Goal: Information Seeking & Learning: Learn about a topic

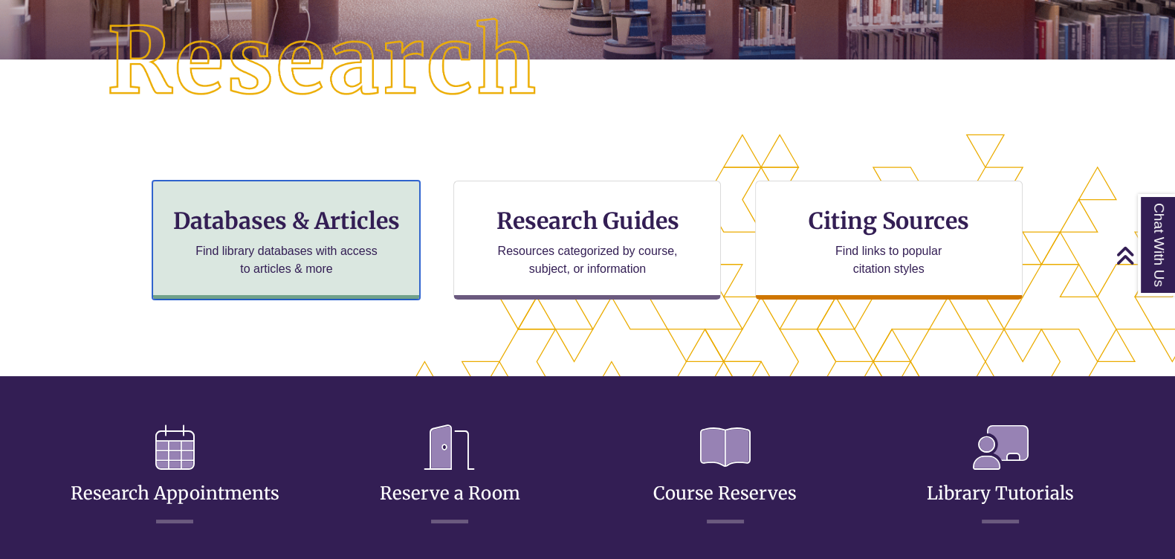
click at [288, 240] on div "Databases & Articles Find library databases with access to articles & more" at bounding box center [285, 240] width 267 height 119
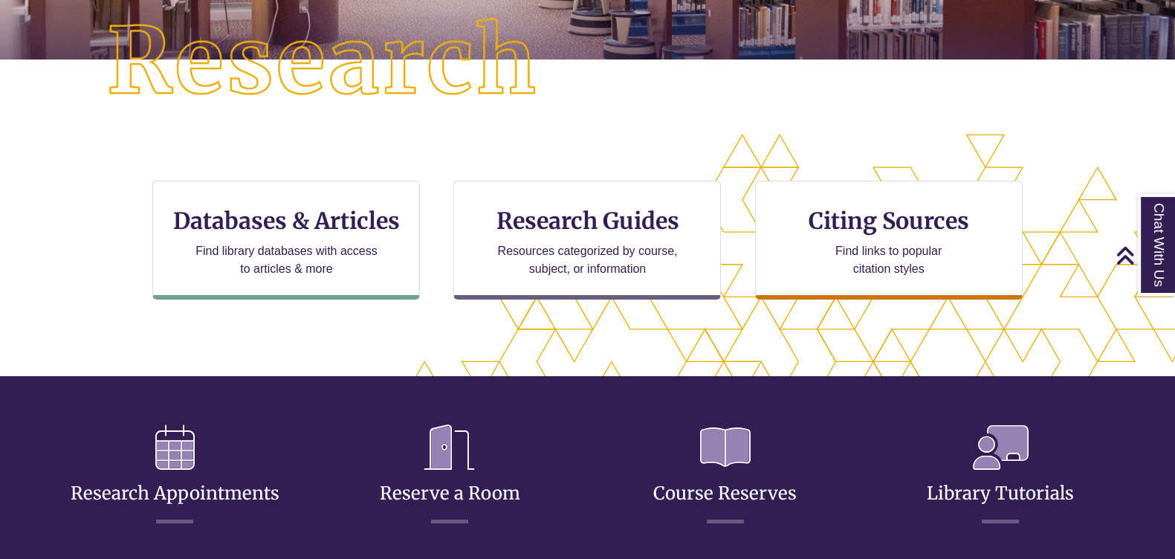
scroll to position [7, 7]
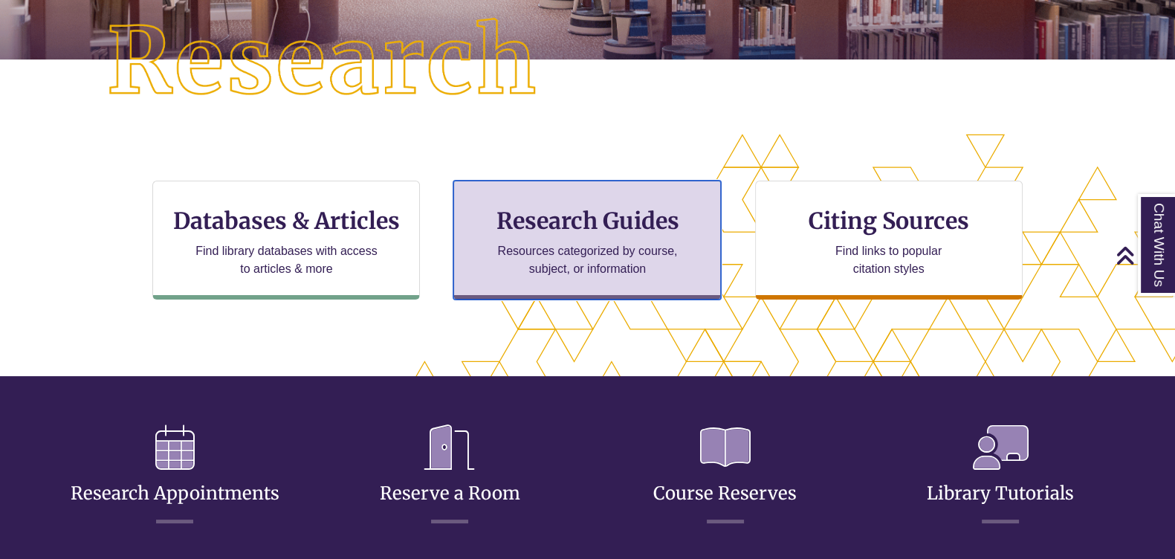
click at [571, 233] on h3 "Research Guides" at bounding box center [587, 221] width 242 height 28
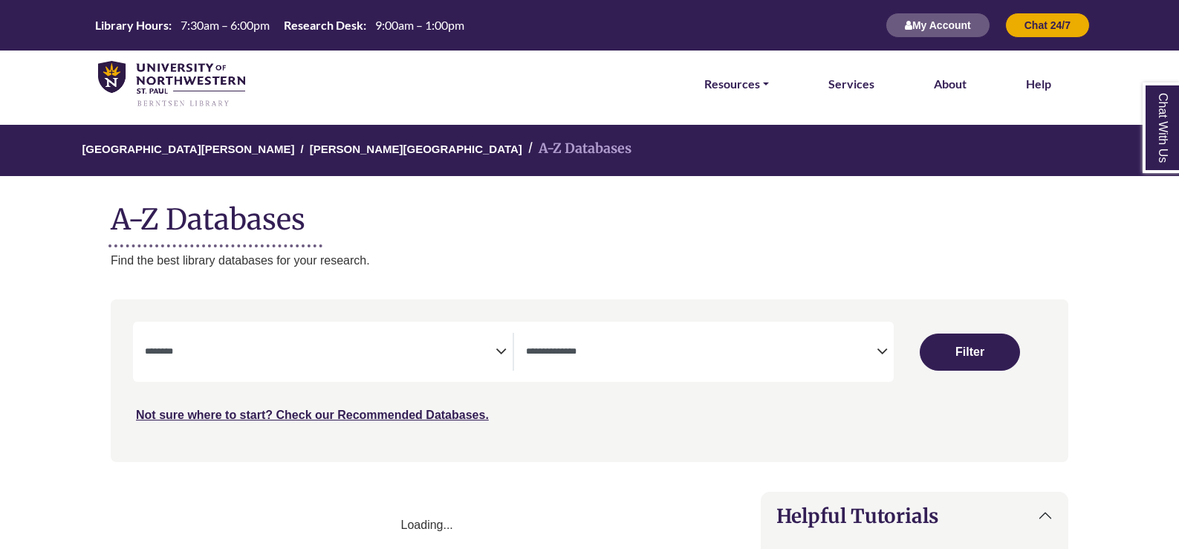
select select "Database Subject Filter"
select select "Database Types Filter"
select select "Database Subject Filter"
select select "Database Types Filter"
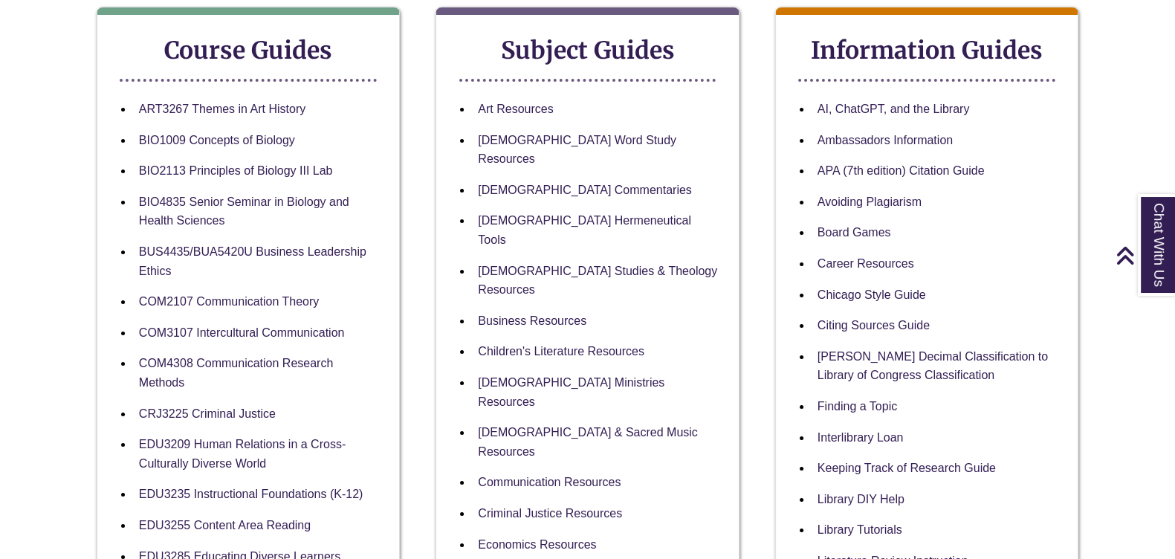
scroll to position [371, 0]
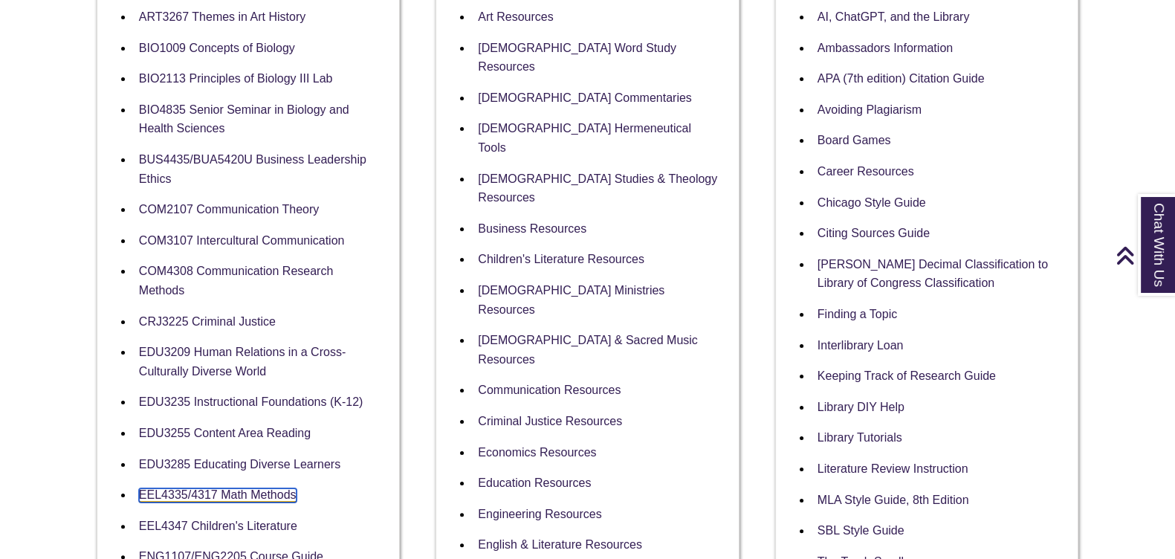
click at [276, 488] on link "EEL4335/4317 Math Methods" at bounding box center [218, 495] width 158 height 14
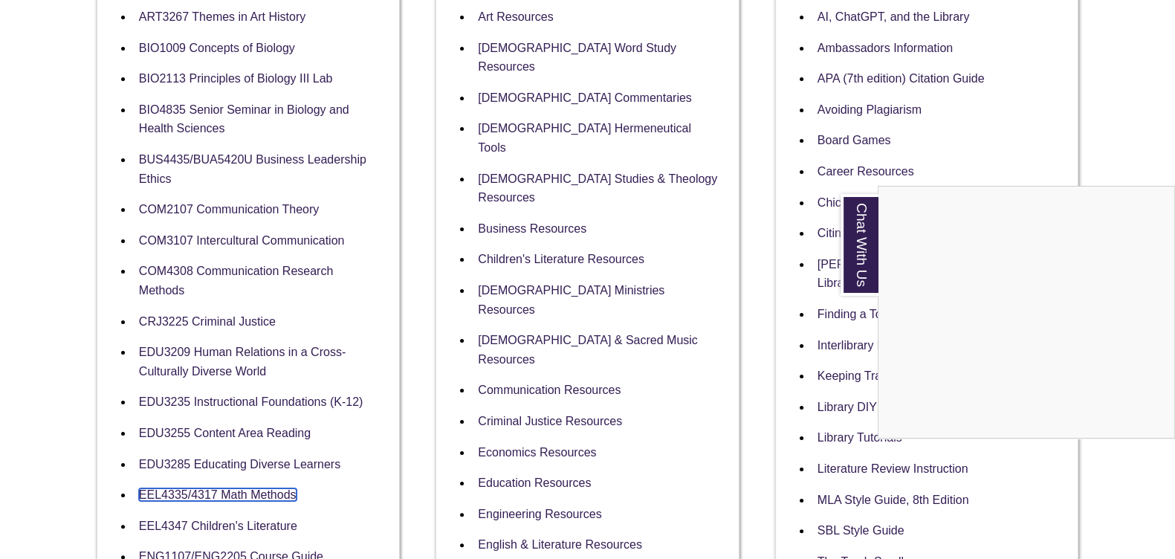
scroll to position [279, 0]
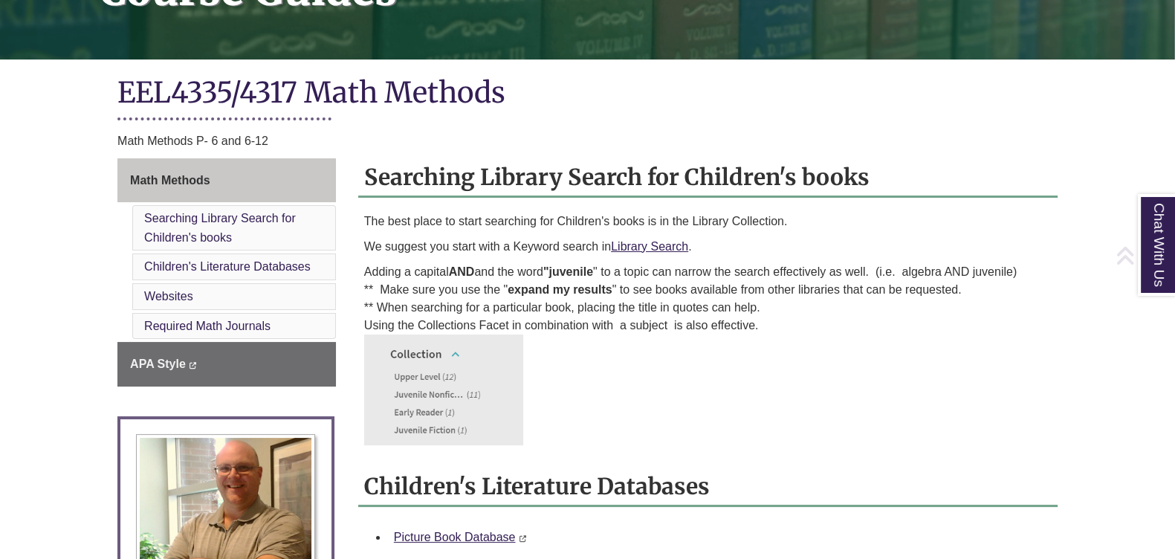
scroll to position [371, 0]
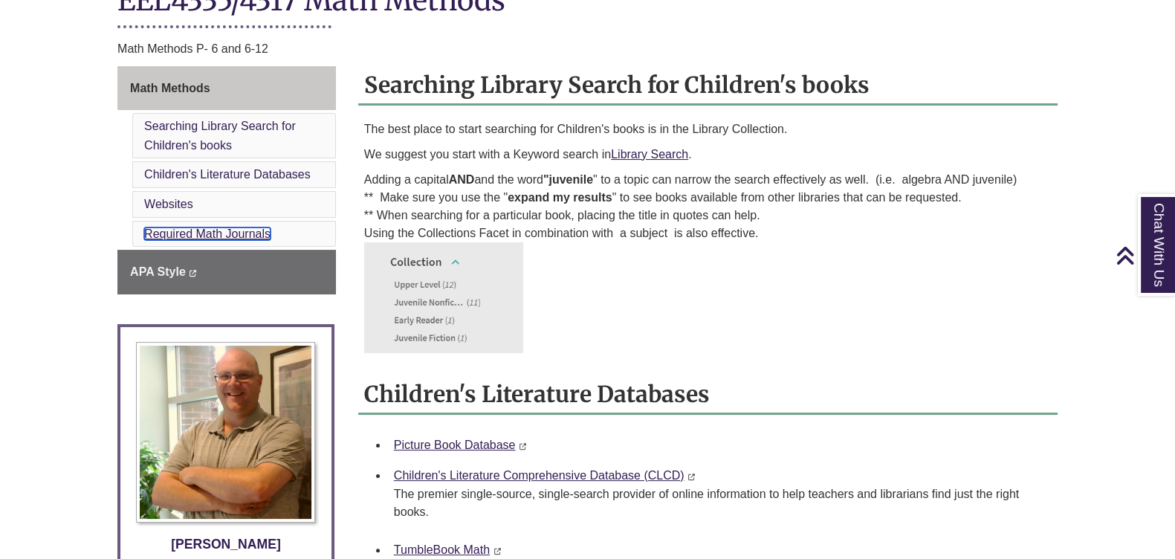
click at [244, 228] on link "Required Math Journals" at bounding box center [207, 233] width 126 height 13
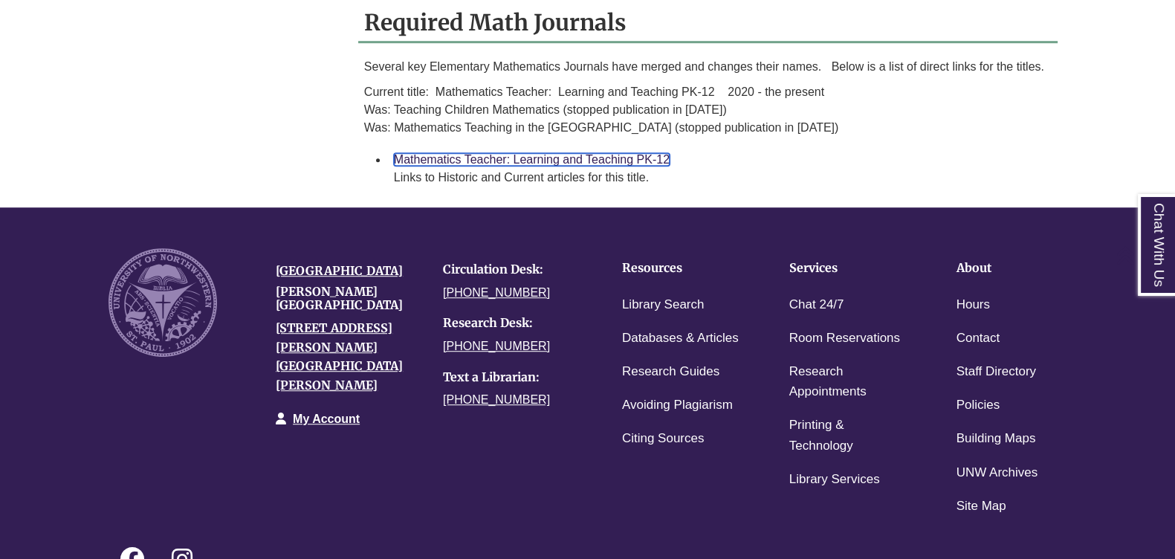
click at [591, 154] on link "Mathematics Teacher: Learning and Teaching PK-12" at bounding box center [532, 159] width 276 height 13
